Goal: Navigation & Orientation: Understand site structure

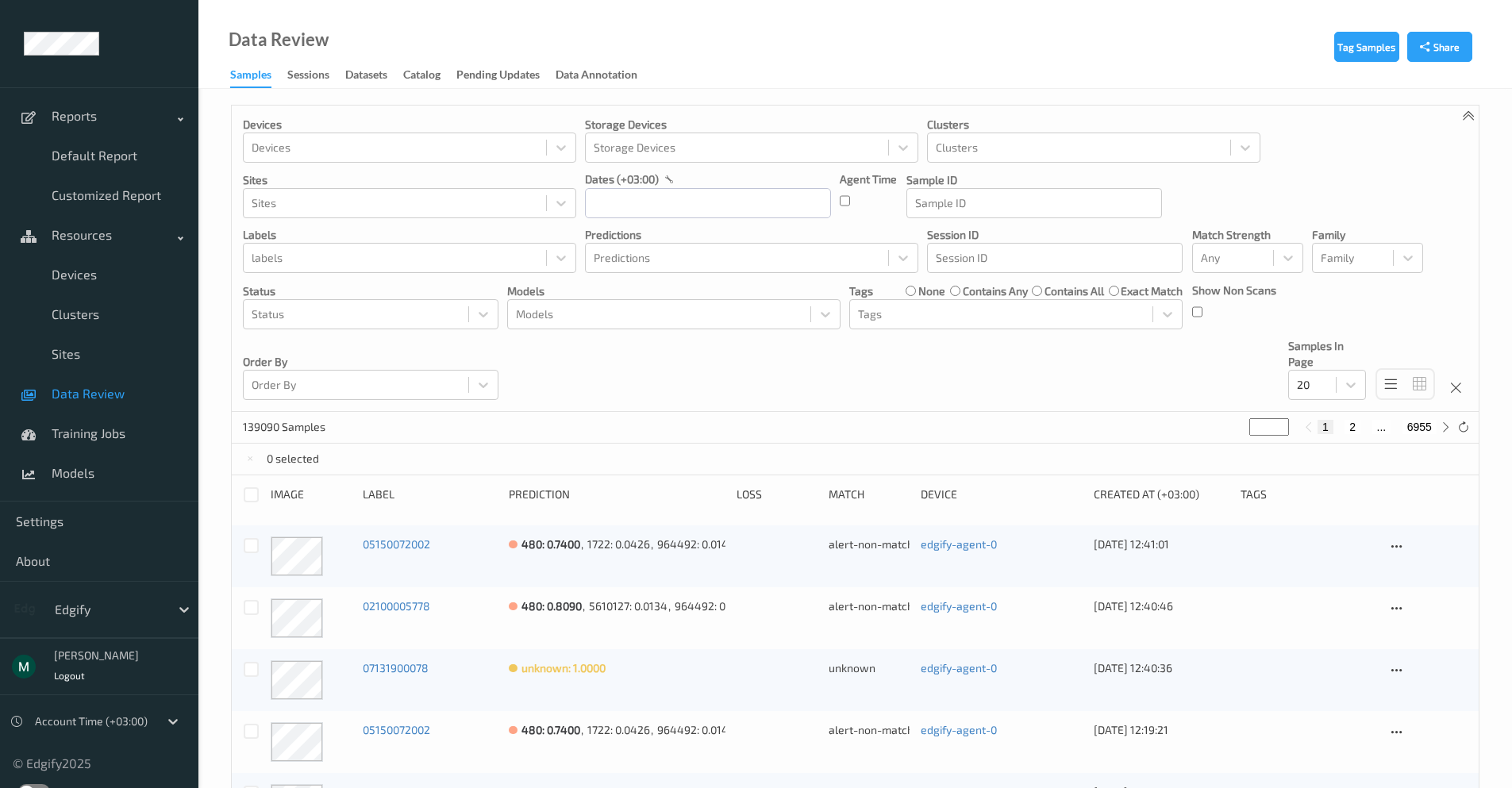
click at [93, 346] on span "Sites" at bounding box center [116, 354] width 131 height 16
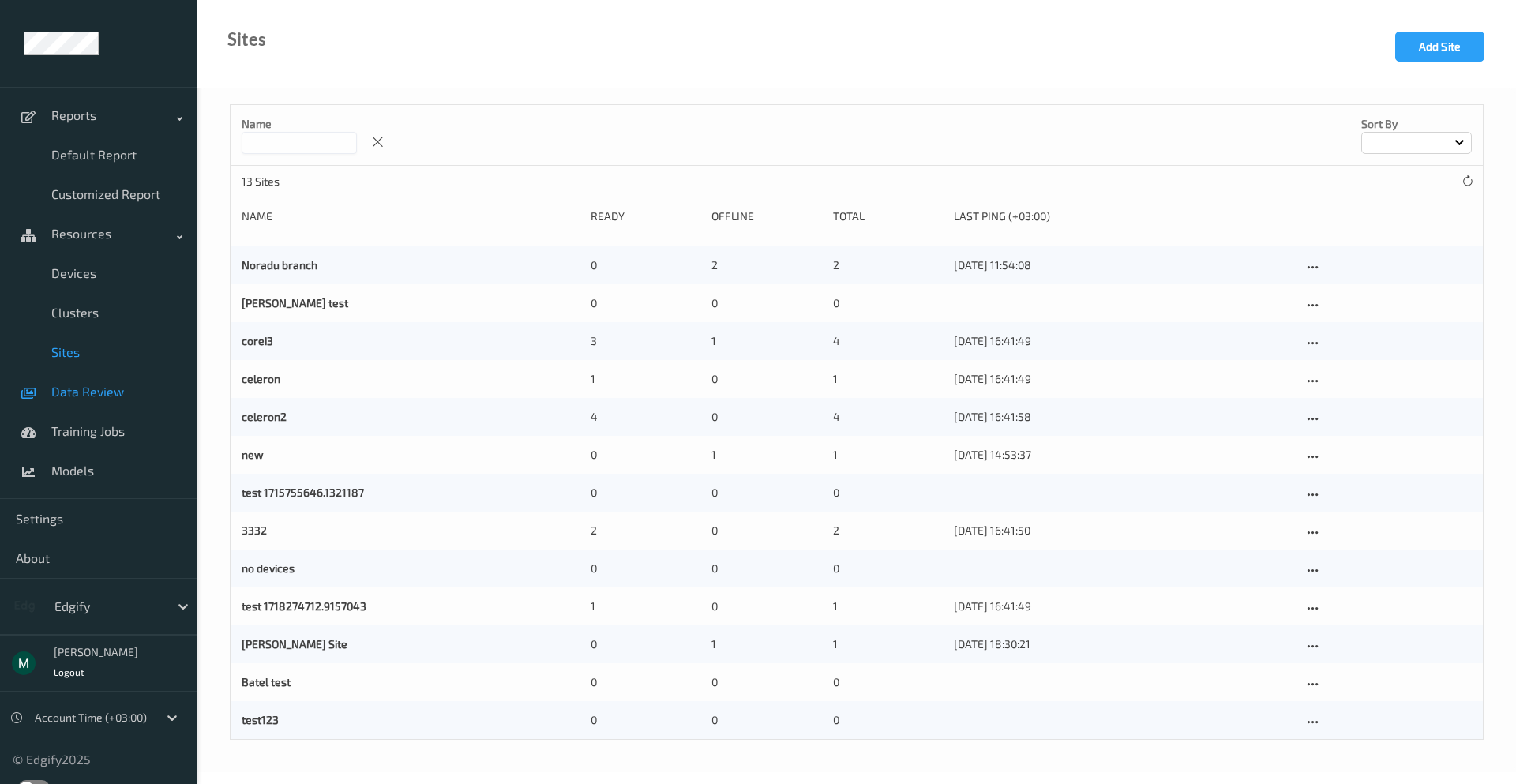
click at [103, 383] on link "Data Review" at bounding box center [98, 392] width 197 height 39
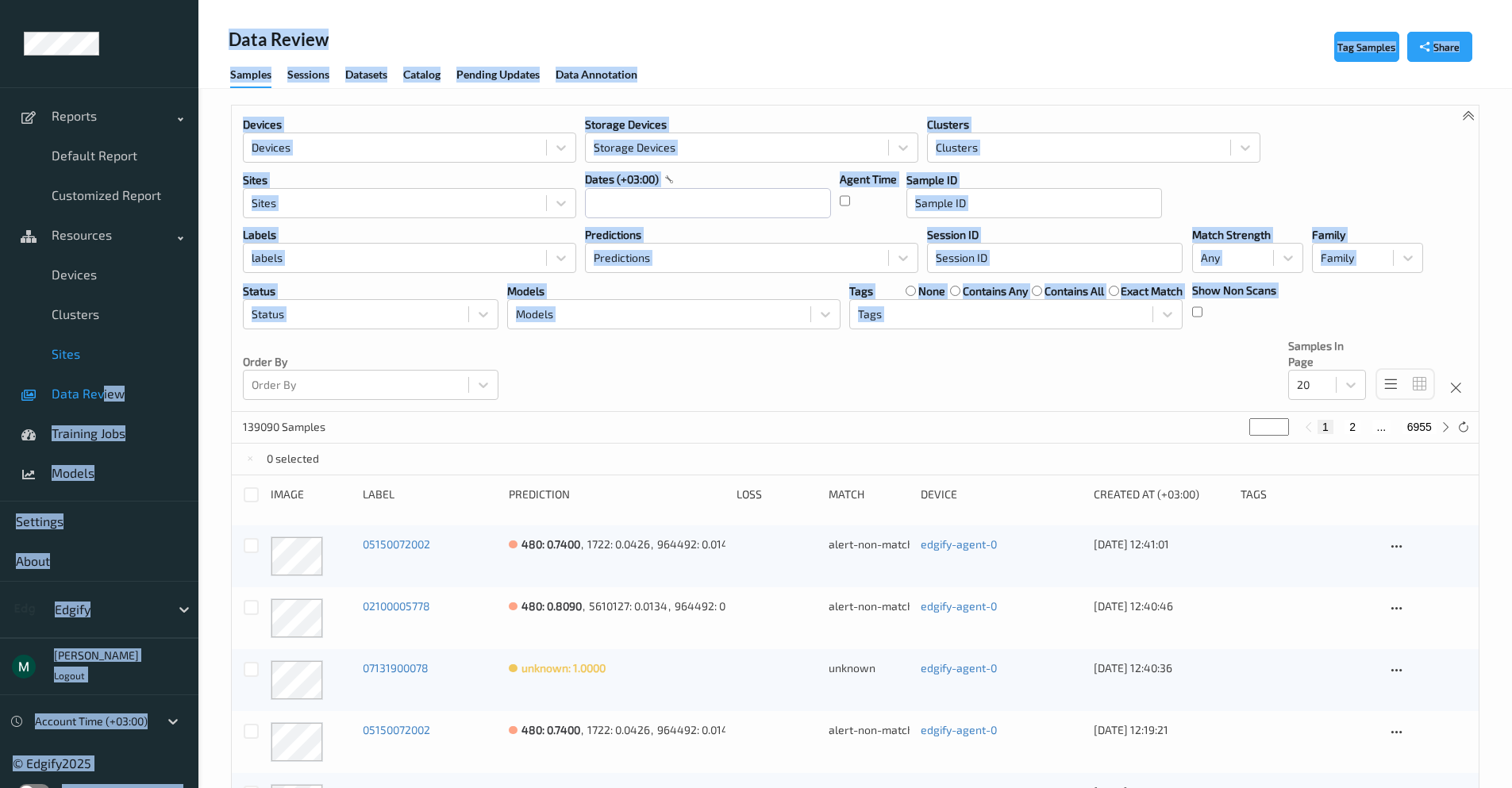
drag, startPoint x: 226, startPoint y: 355, endPoint x: 171, endPoint y: 336, distance: 58.2
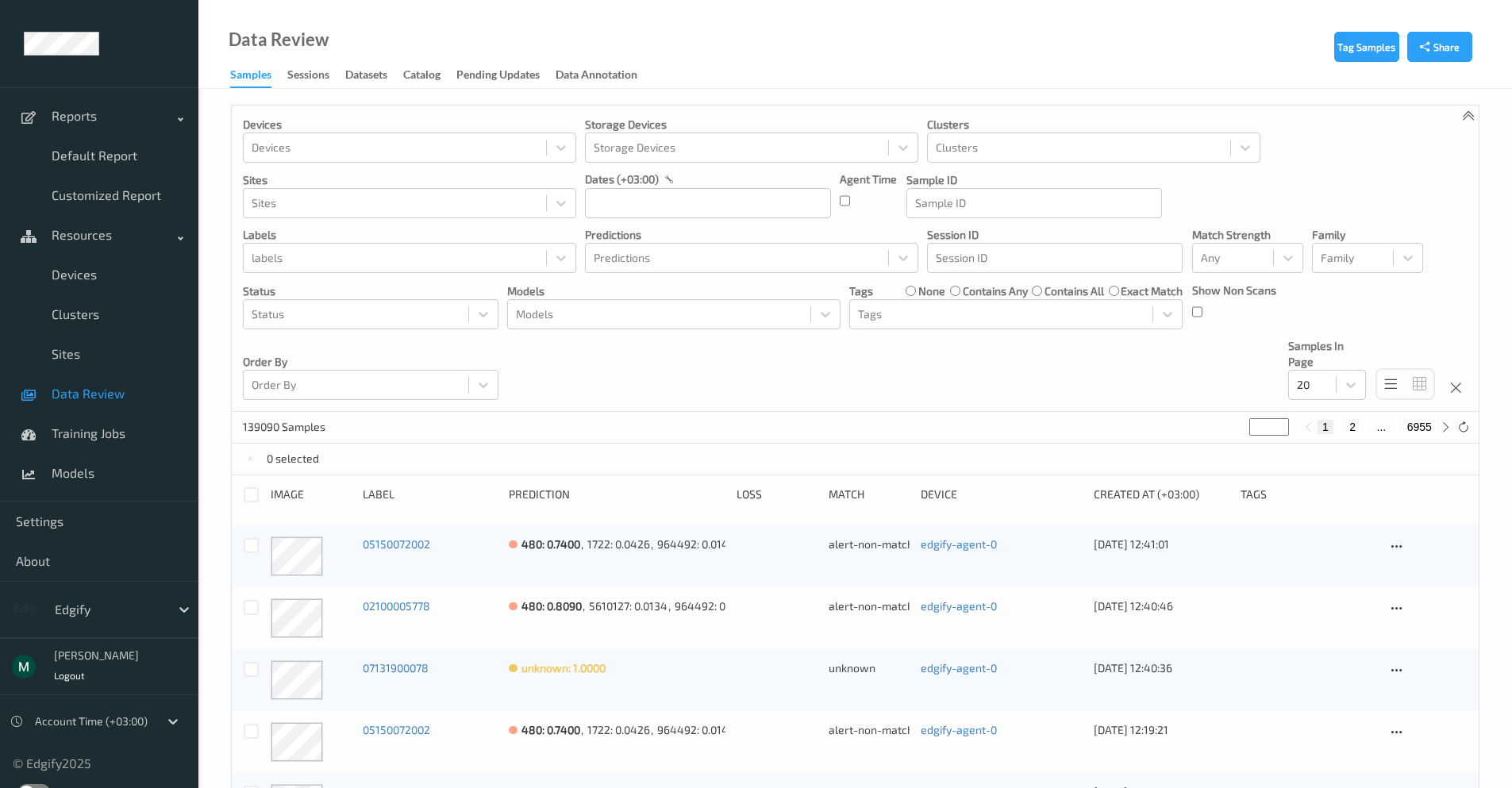
click at [135, 234] on span "Resources" at bounding box center [114, 235] width 127 height 16
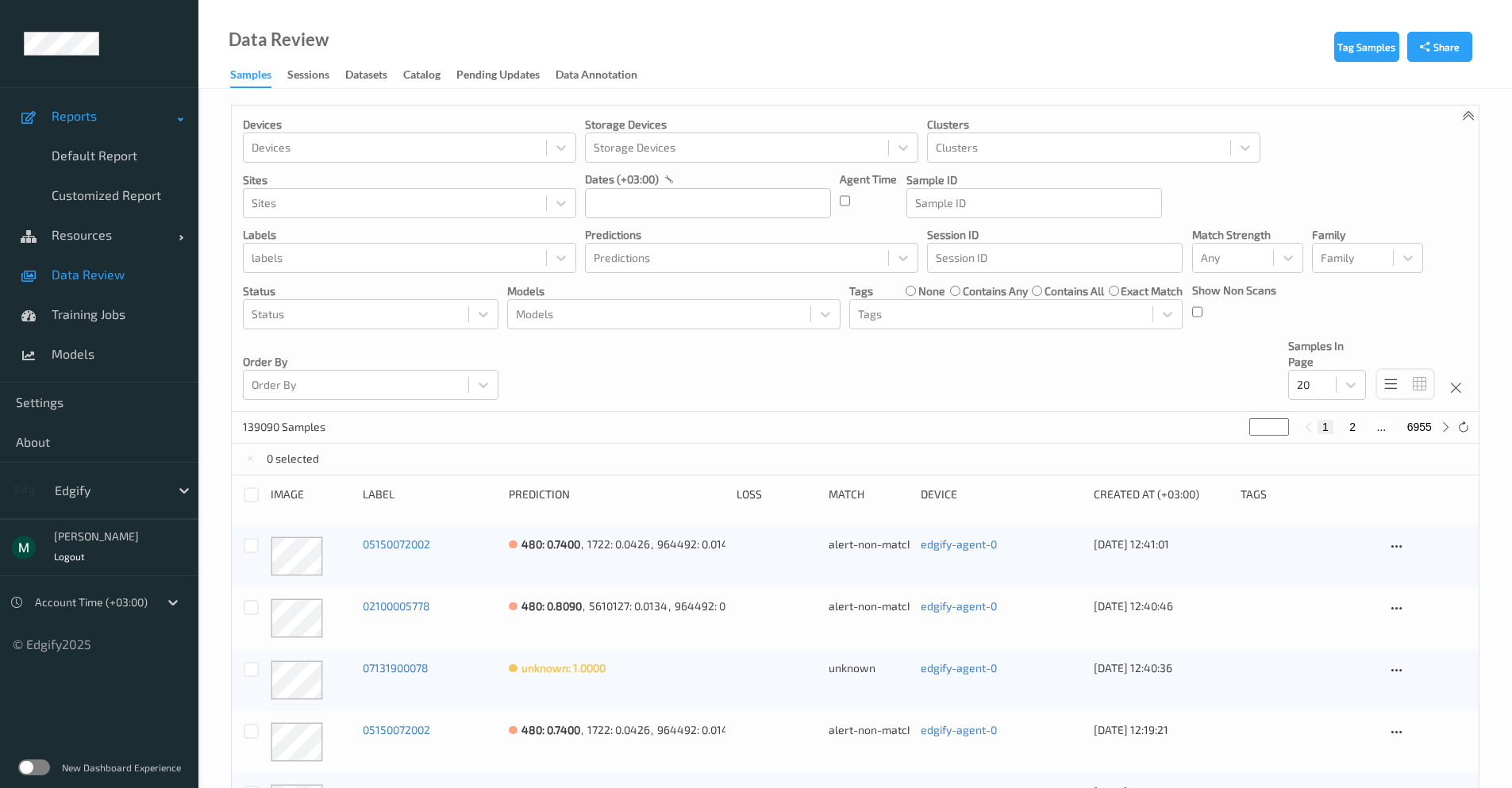
drag, startPoint x: 140, startPoint y: 125, endPoint x: 149, endPoint y: 129, distance: 9.8
click at [142, 125] on link "Reports" at bounding box center [99, 115] width 198 height 39
